Goal: Information Seeking & Learning: Learn about a topic

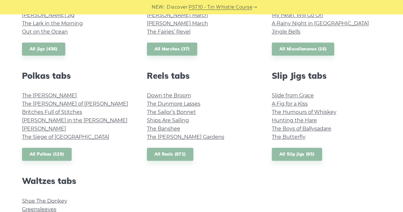
scroll to position [413, 0]
click at [309, 121] on link "Hunting the Hare" at bounding box center [293, 120] width 45 height 6
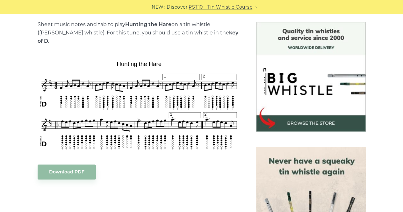
scroll to position [161, 0]
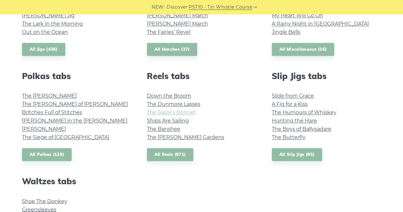
click at [187, 113] on link "The Sailor’s Bonnet" at bounding box center [171, 112] width 49 height 6
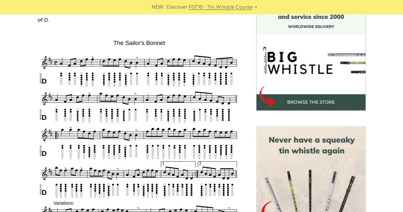
scroll to position [181, 0]
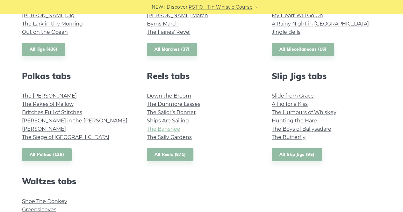
click at [171, 129] on link "The Banshee" at bounding box center [163, 129] width 33 height 6
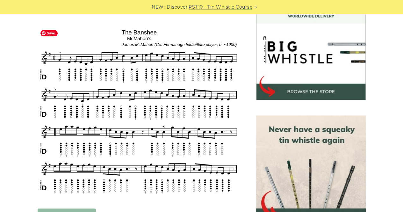
scroll to position [192, 0]
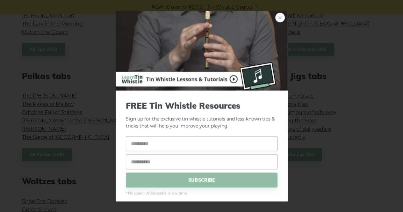
click at [276, 19] on link "×" at bounding box center [280, 17] width 10 height 10
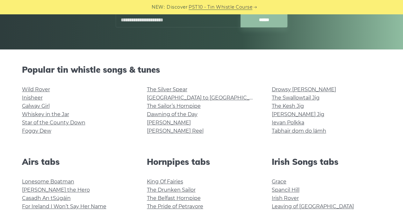
scroll to position [118, 0]
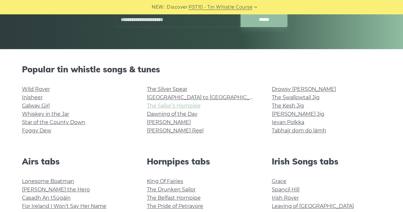
click at [175, 106] on link "The Sailor’s Hornpipe" at bounding box center [174, 105] width 54 height 6
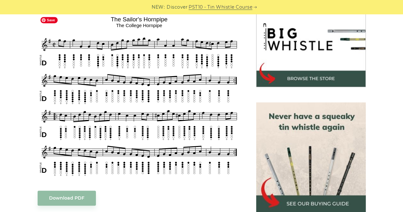
scroll to position [204, 0]
